Goal: Navigation & Orientation: Go to known website

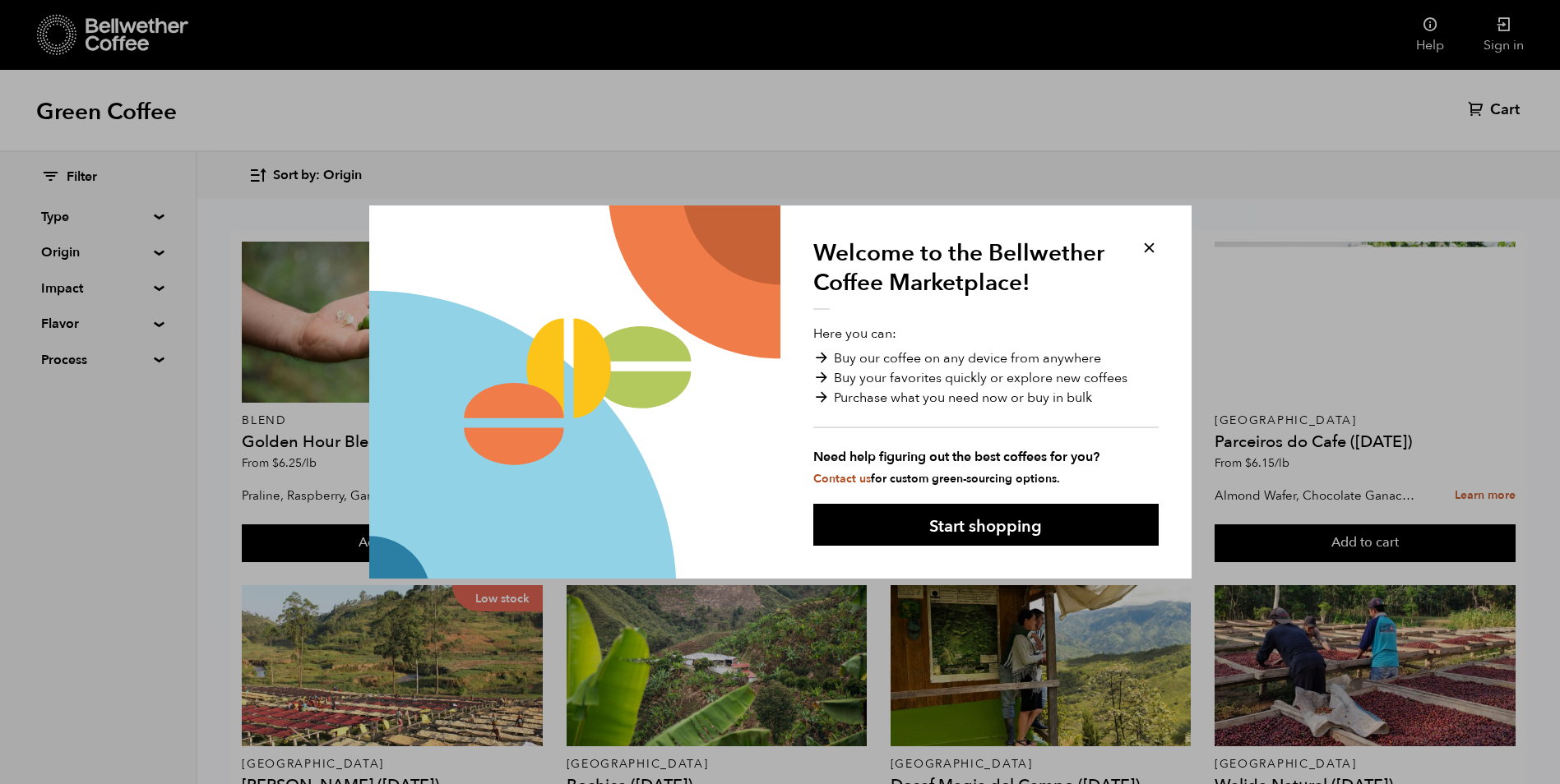
click at [1143, 246] on button at bounding box center [1149, 247] width 19 height 19
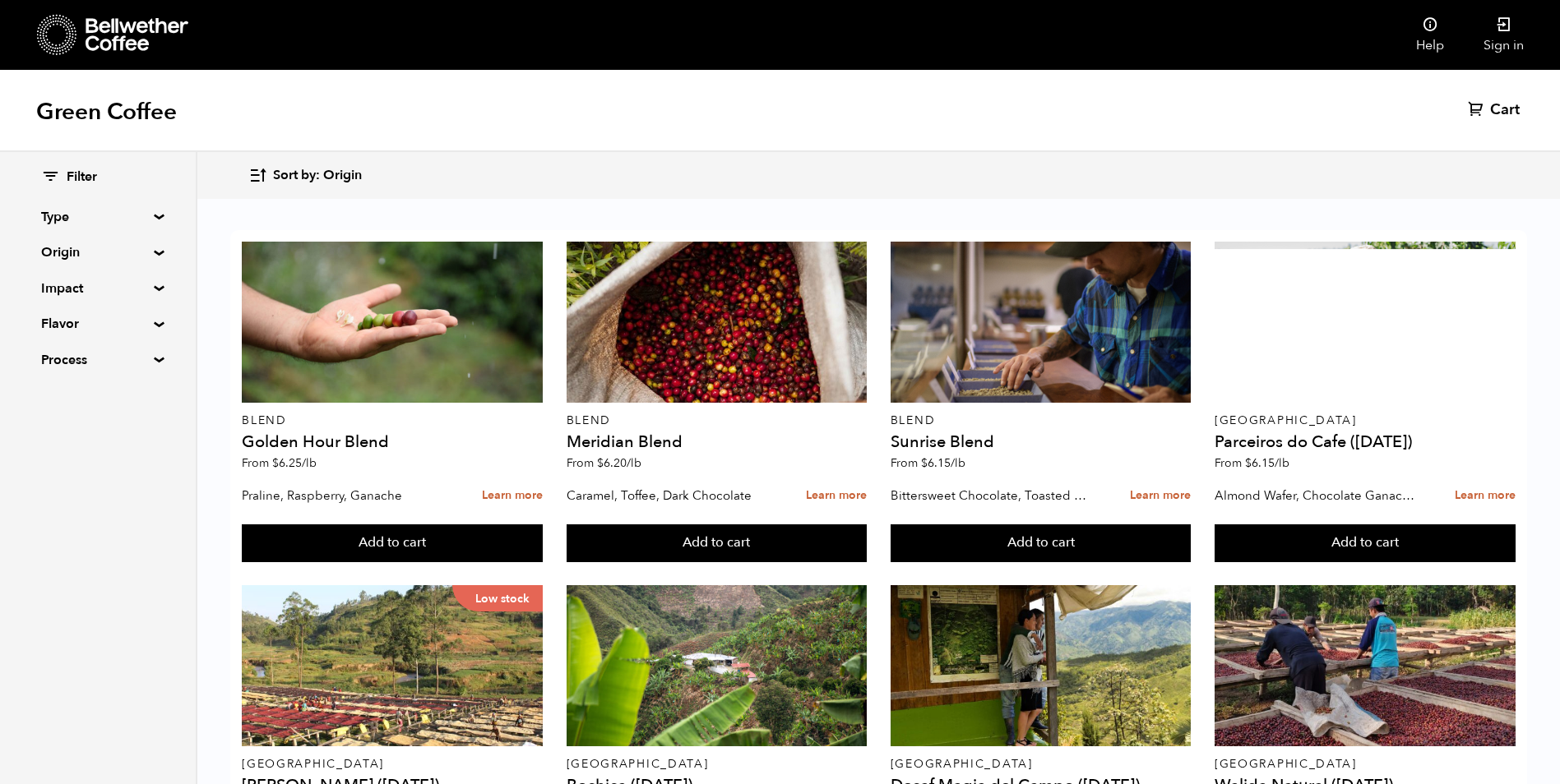
scroll to position [137, 0]
click at [49, 37] on icon at bounding box center [57, 34] width 40 height 42
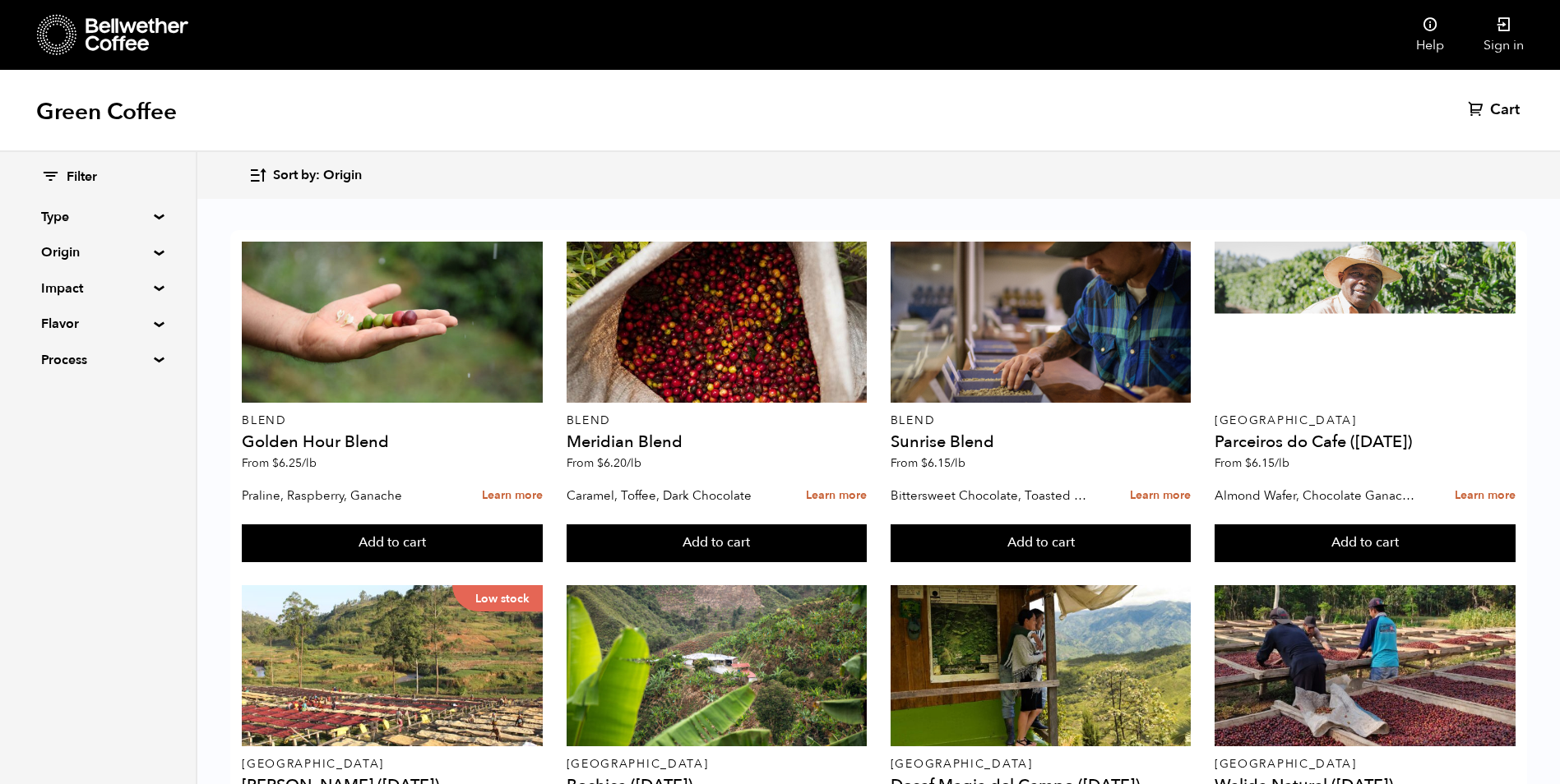
click at [118, 39] on icon at bounding box center [137, 33] width 102 height 33
